Goal: Task Accomplishment & Management: Manage account settings

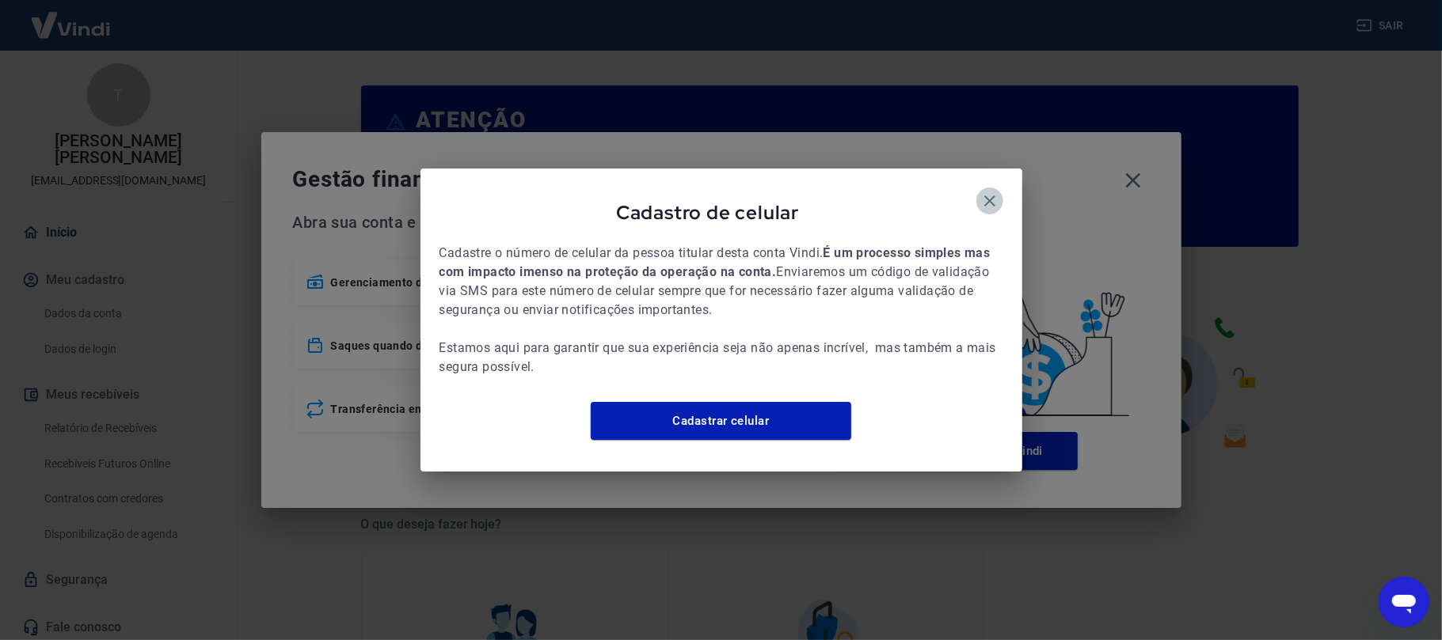
click at [986, 201] on button "button" at bounding box center [989, 201] width 27 height 27
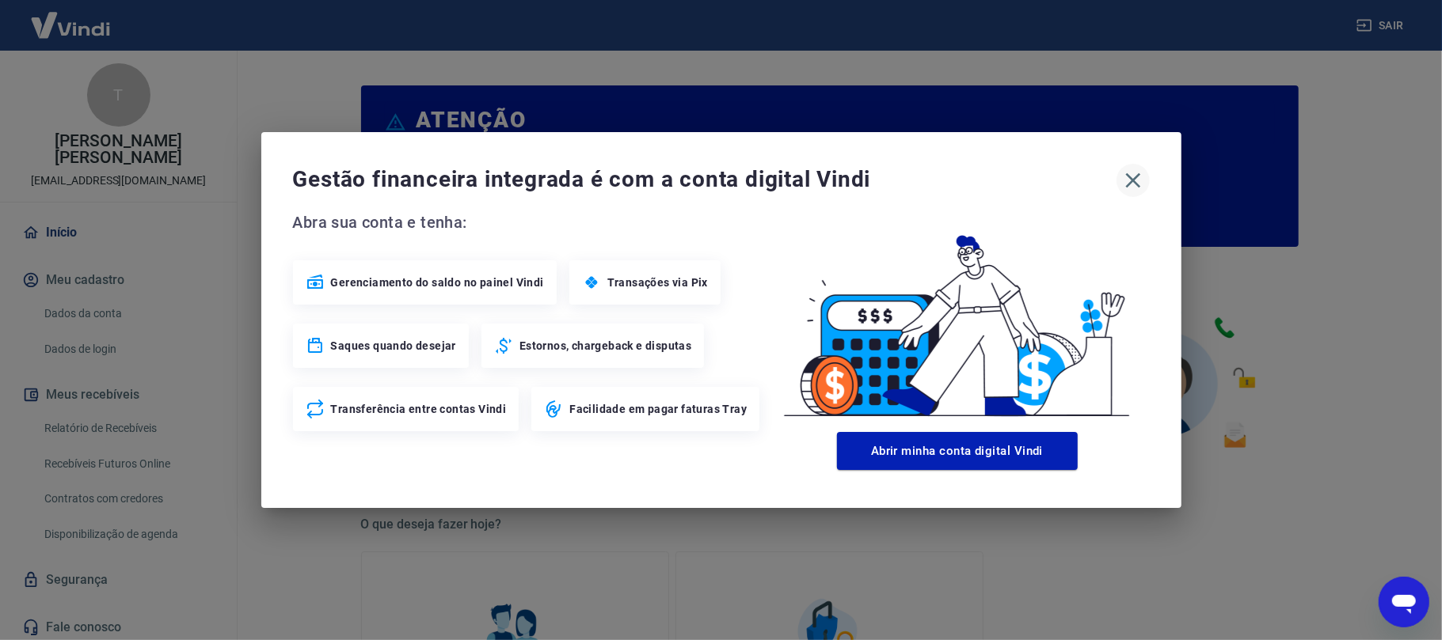
drag, startPoint x: 1094, startPoint y: 169, endPoint x: 1134, endPoint y: 188, distance: 44.6
click at [1109, 181] on span "Gestão financeira integrada é com a conta digital Vindi" at bounding box center [704, 180] width 823 height 32
click at [1144, 188] on icon "button" at bounding box center [1132, 180] width 25 height 25
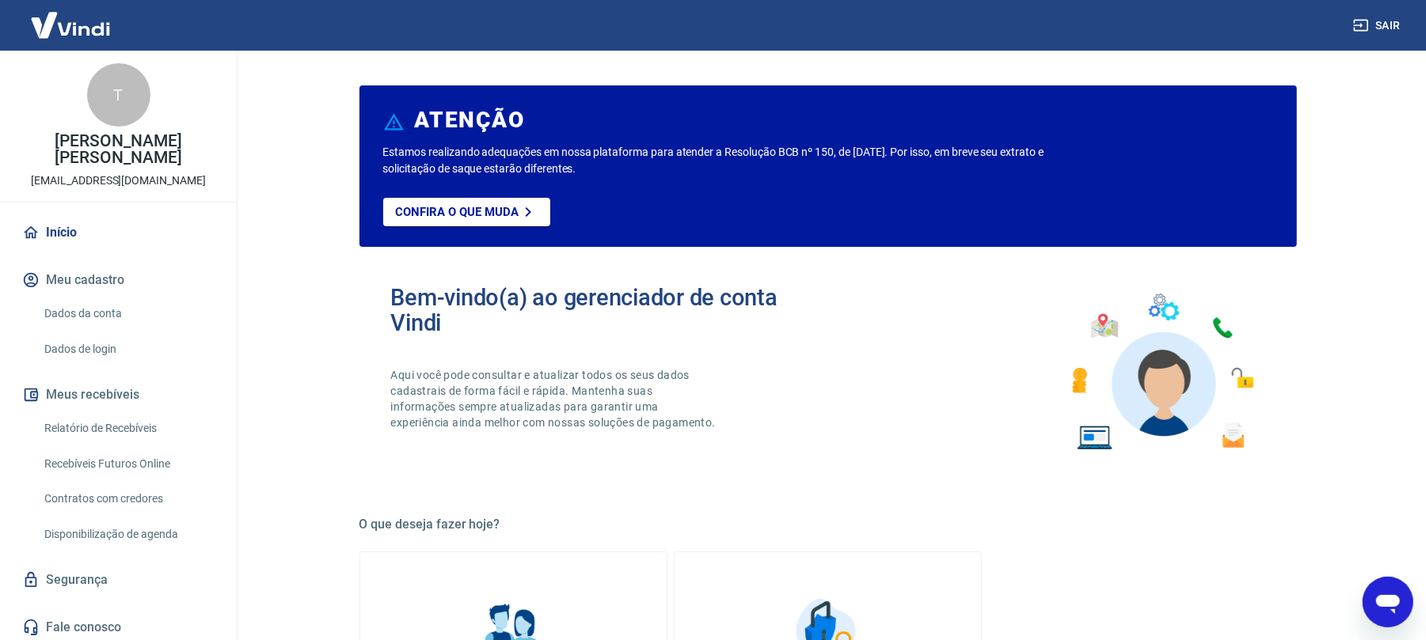
click at [117, 438] on link "Relatório de Recebíveis" at bounding box center [128, 428] width 180 height 32
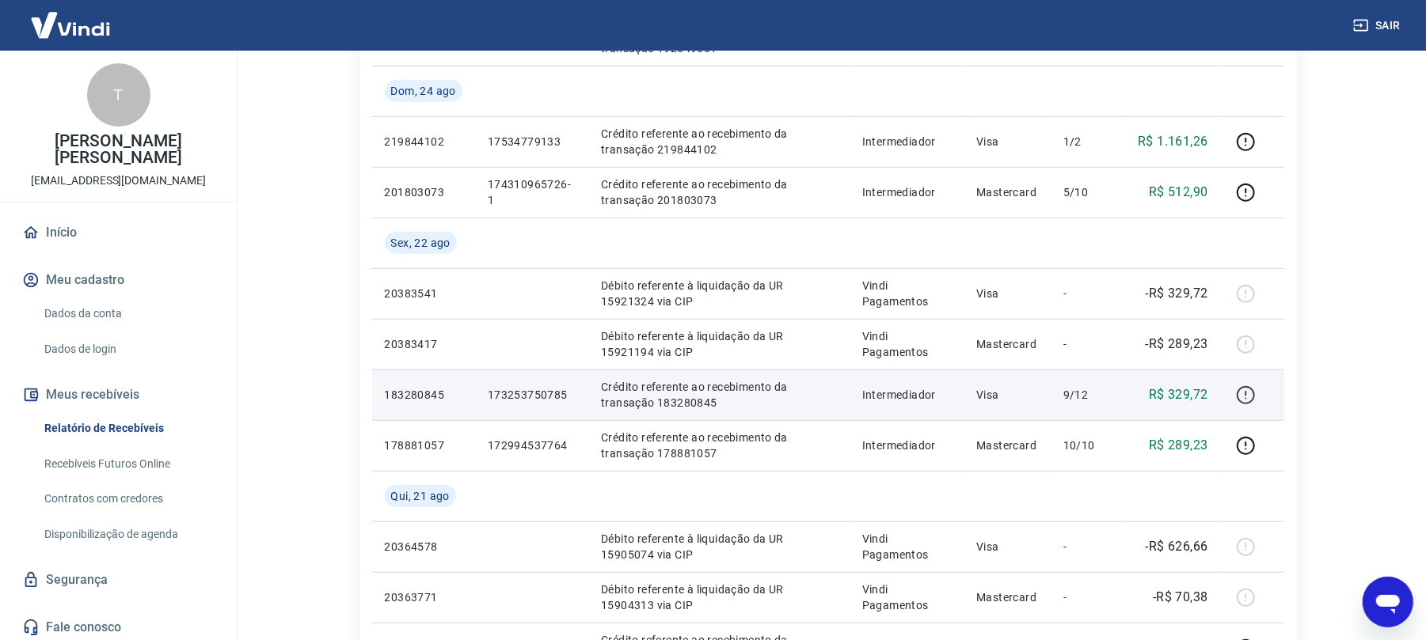
scroll to position [633, 0]
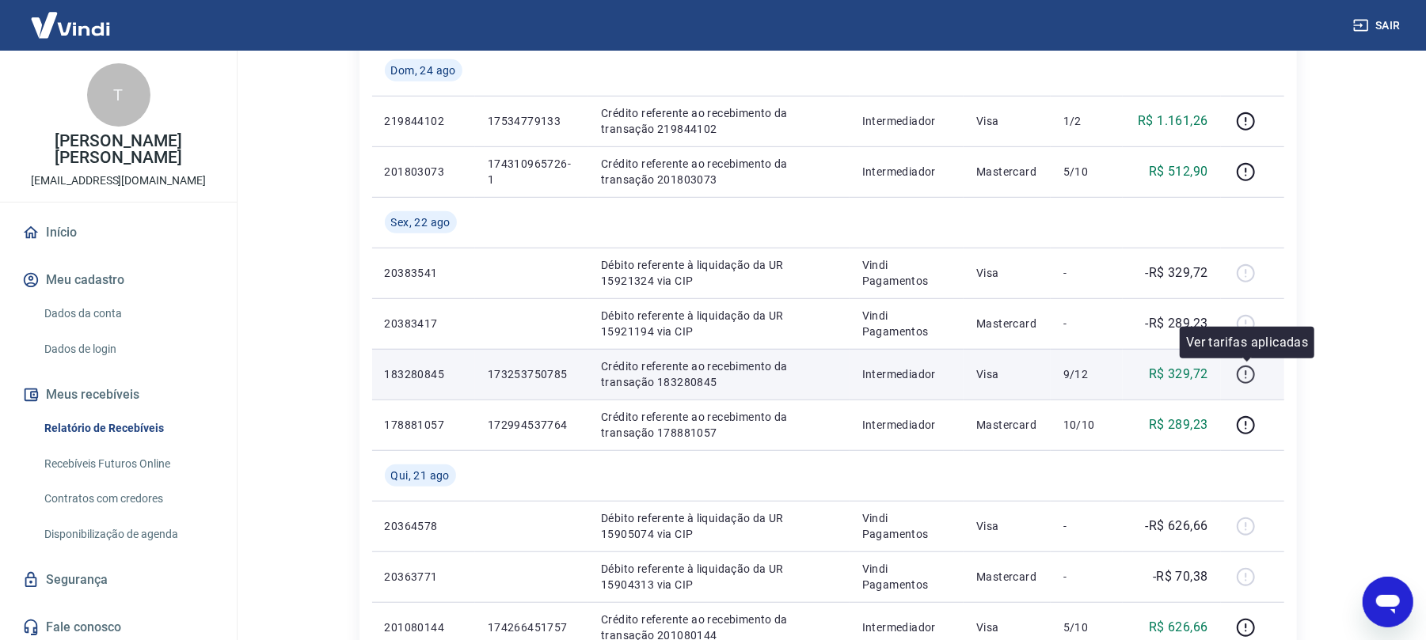
drag, startPoint x: 1259, startPoint y: 353, endPoint x: 1246, endPoint y: 374, distance: 24.8
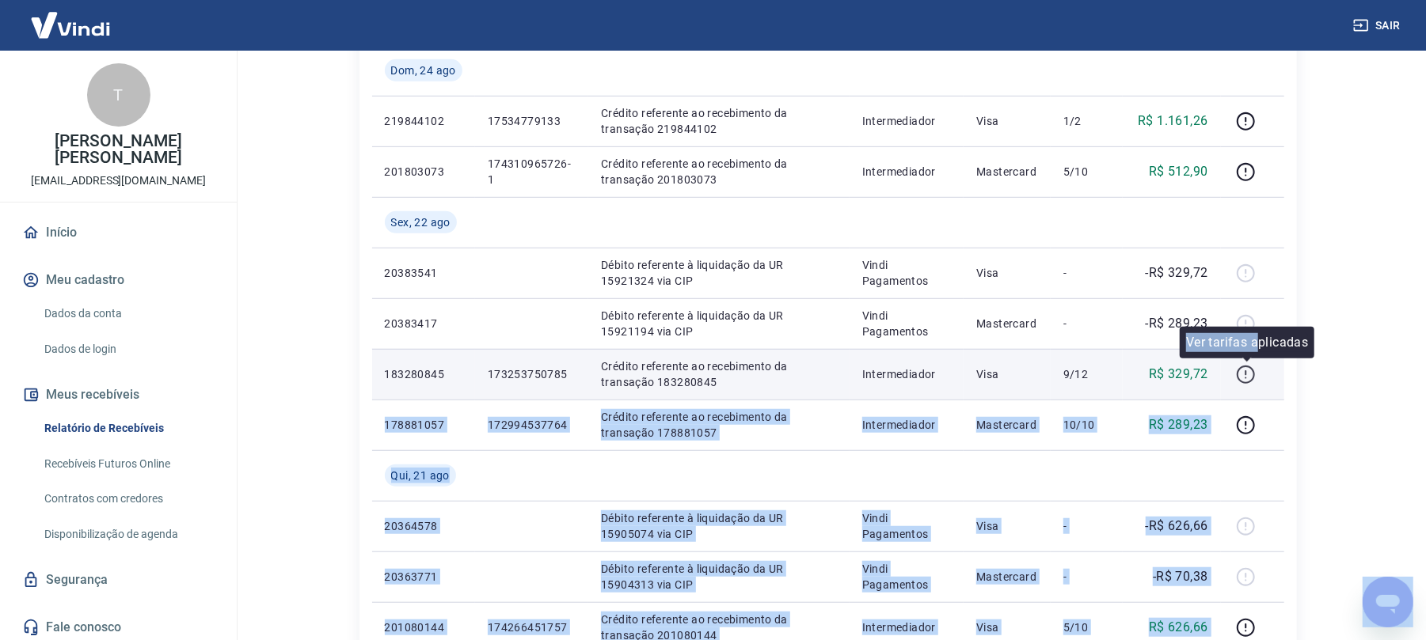
click at [1200, 374] on icon "button" at bounding box center [1246, 372] width 2 height 5
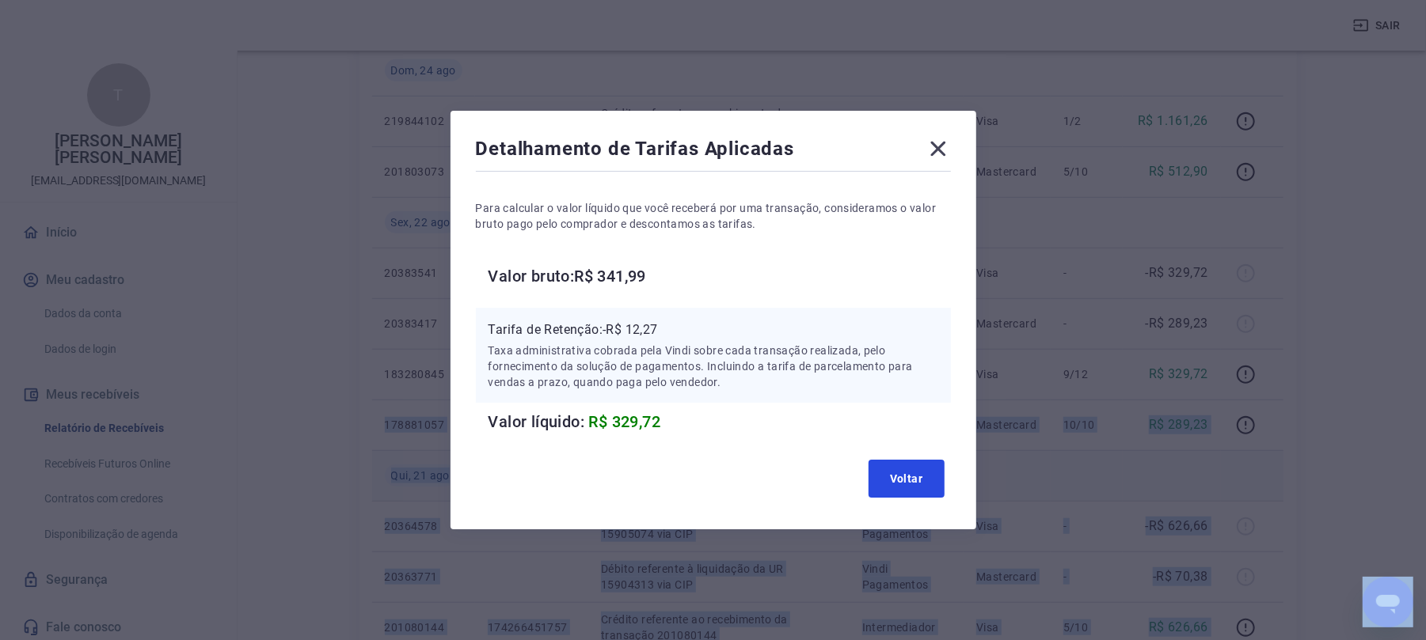
drag, startPoint x: 929, startPoint y: 484, endPoint x: 1092, endPoint y: 450, distance: 167.4
click at [929, 483] on button "Voltar" at bounding box center [906, 479] width 76 height 38
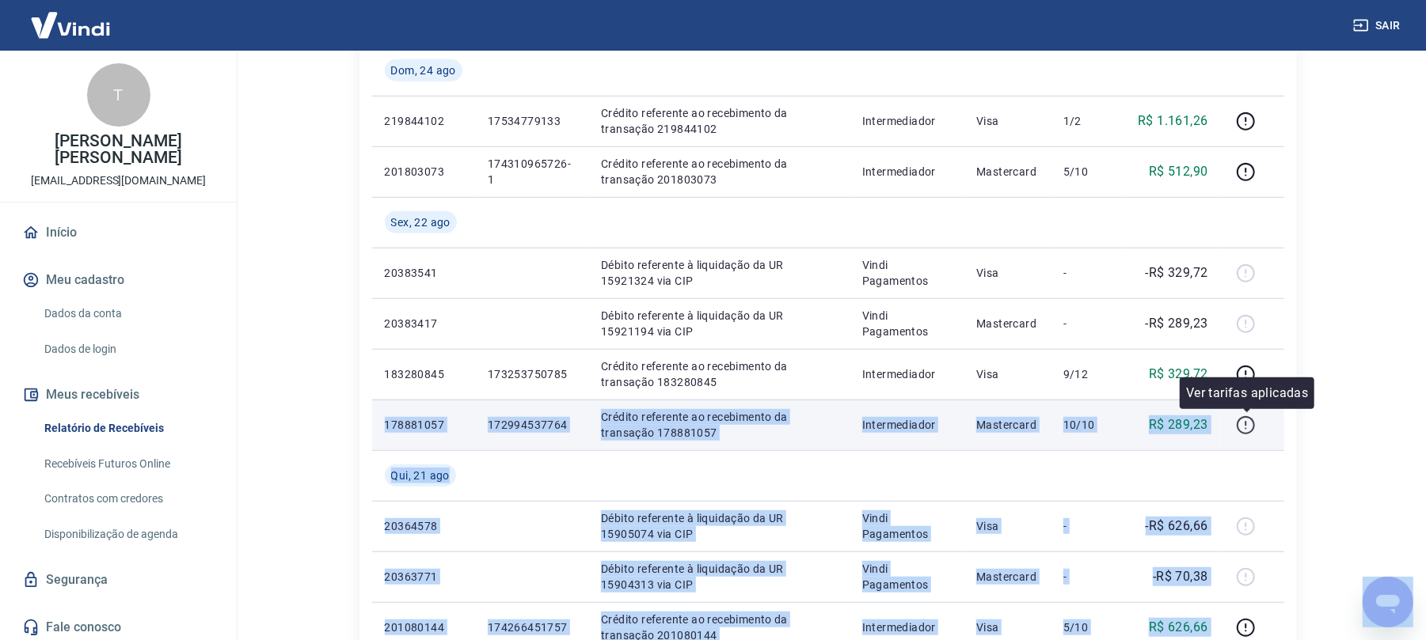
click at [1200, 422] on icon "button" at bounding box center [1246, 426] width 20 height 20
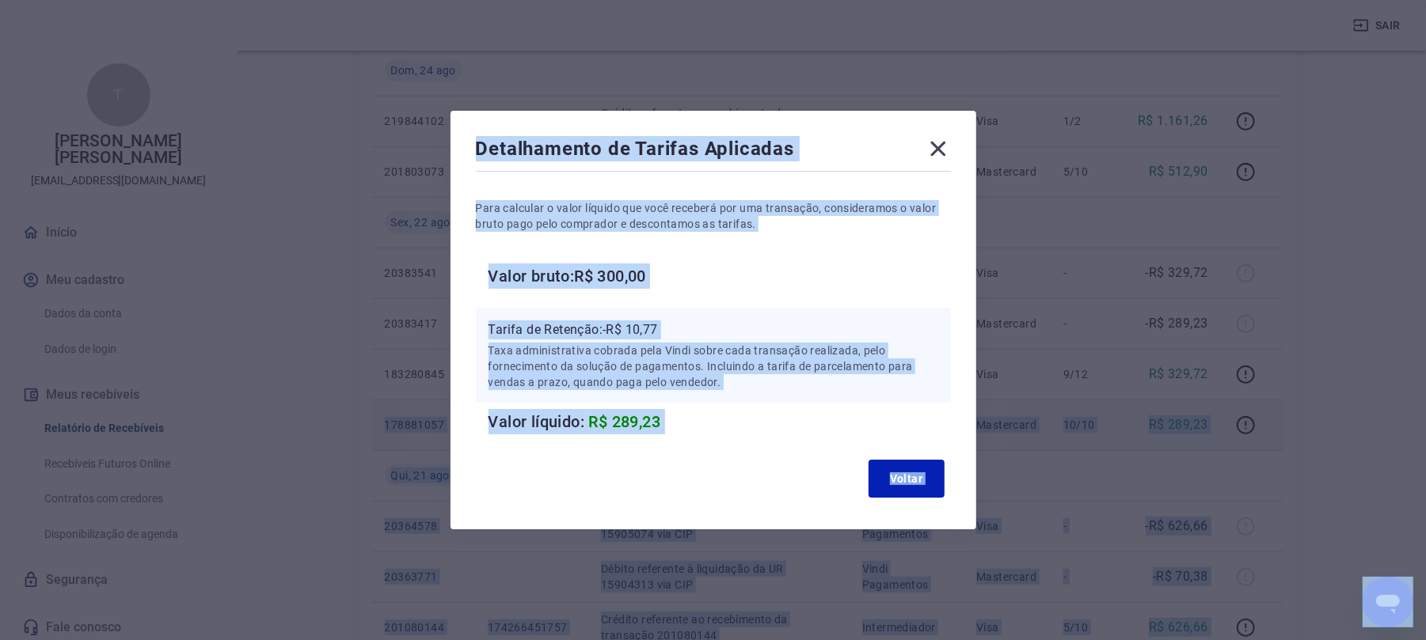
click at [1200, 363] on div "Detalhamento de Tarifas Aplicadas Para calcular o valor líquido que você recebe…" at bounding box center [713, 320] width 1426 height 640
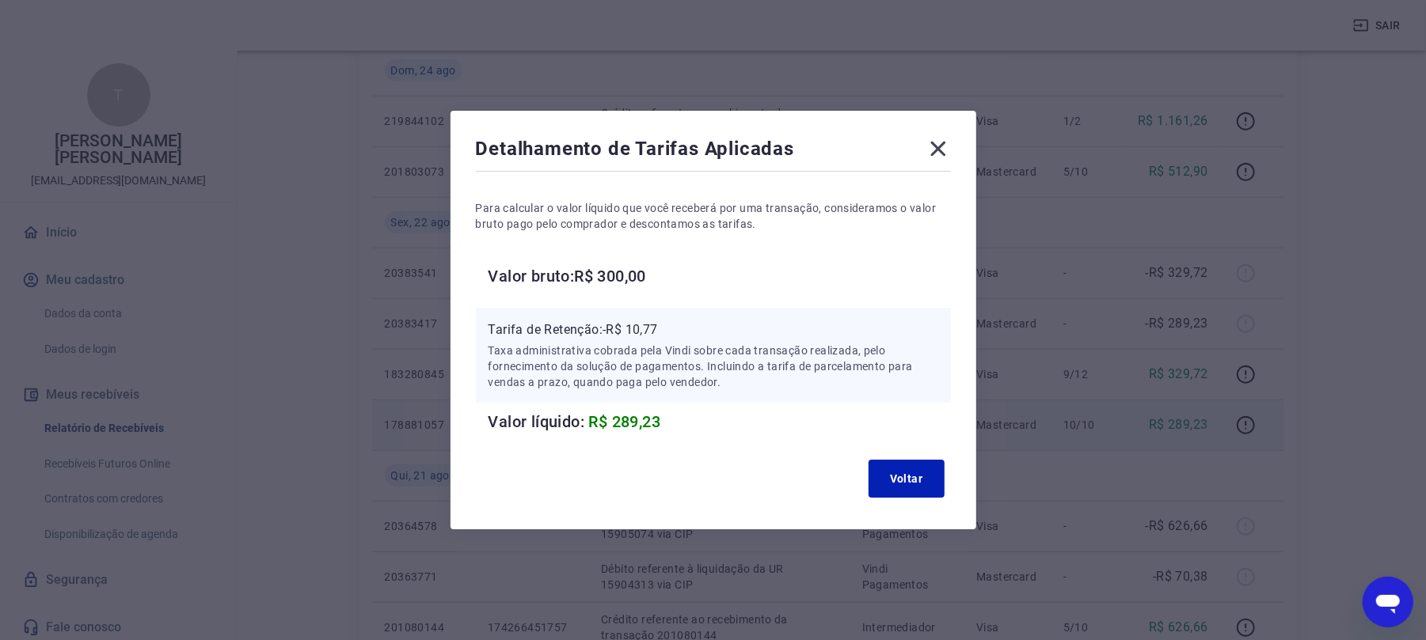
click at [947, 154] on icon at bounding box center [937, 148] width 25 height 25
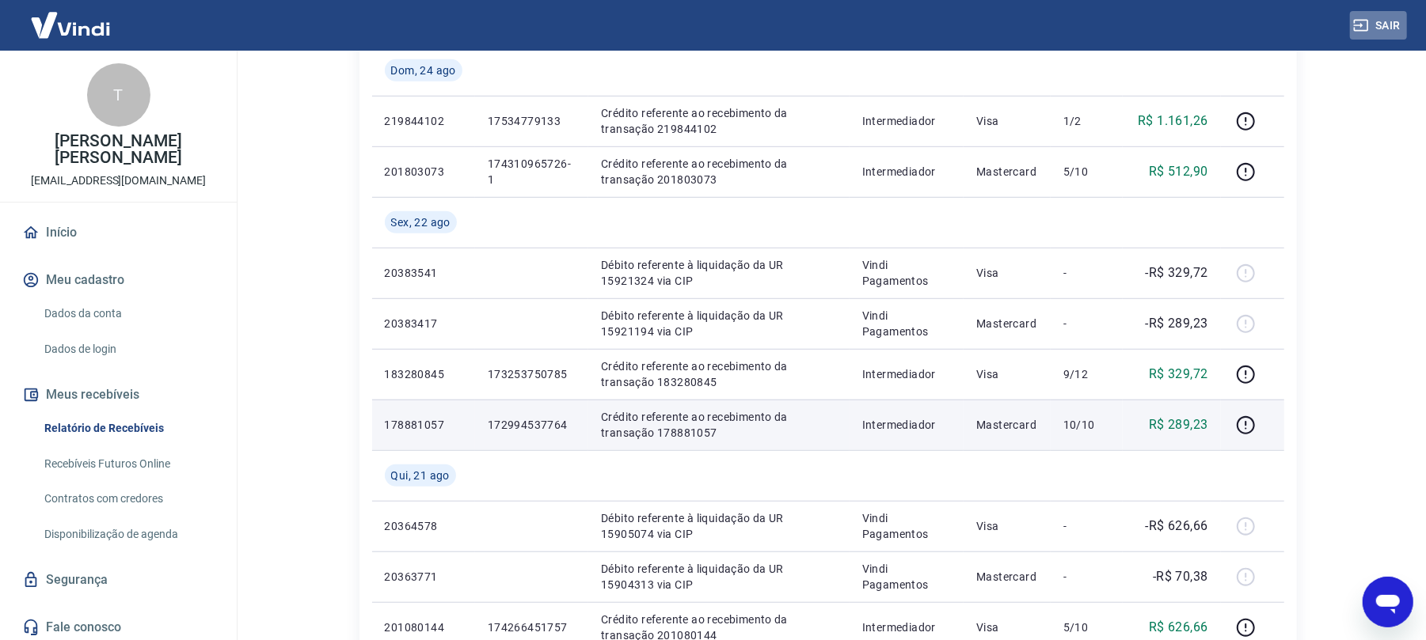
click at [1200, 17] on button "Sair" at bounding box center [1378, 25] width 57 height 29
